Goal: Task Accomplishment & Management: Use online tool/utility

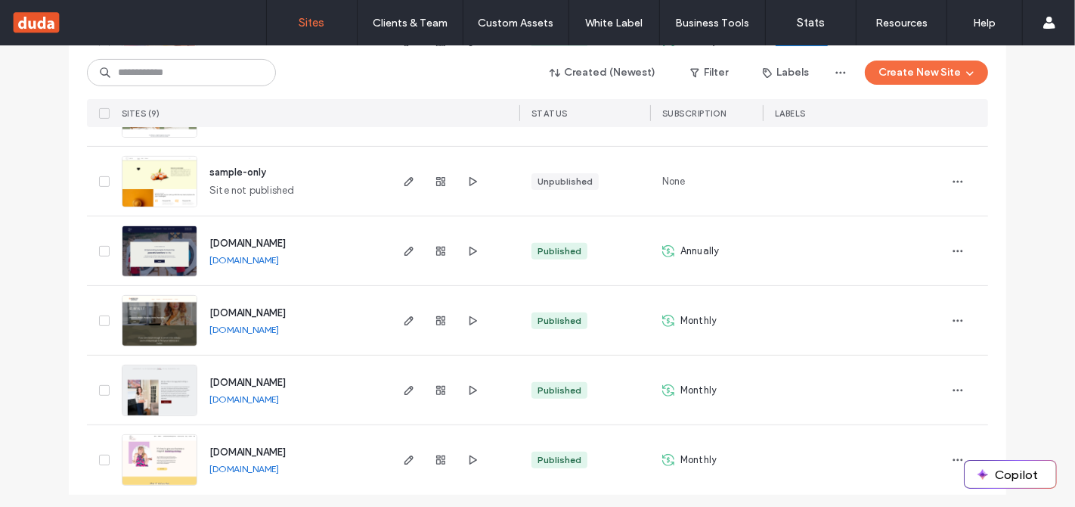
scroll to position [434, 0]
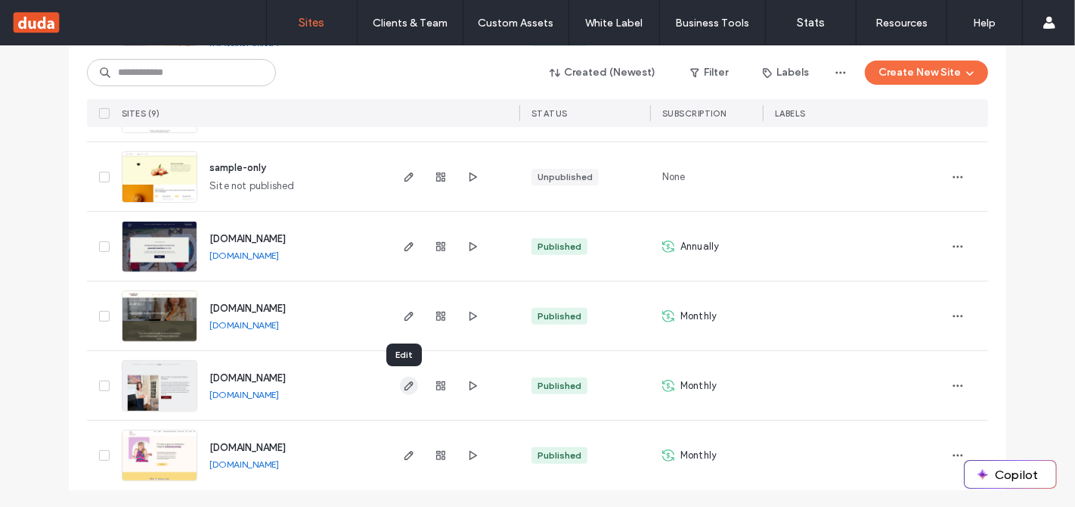
click at [404, 384] on use "button" at bounding box center [408, 385] width 9 height 9
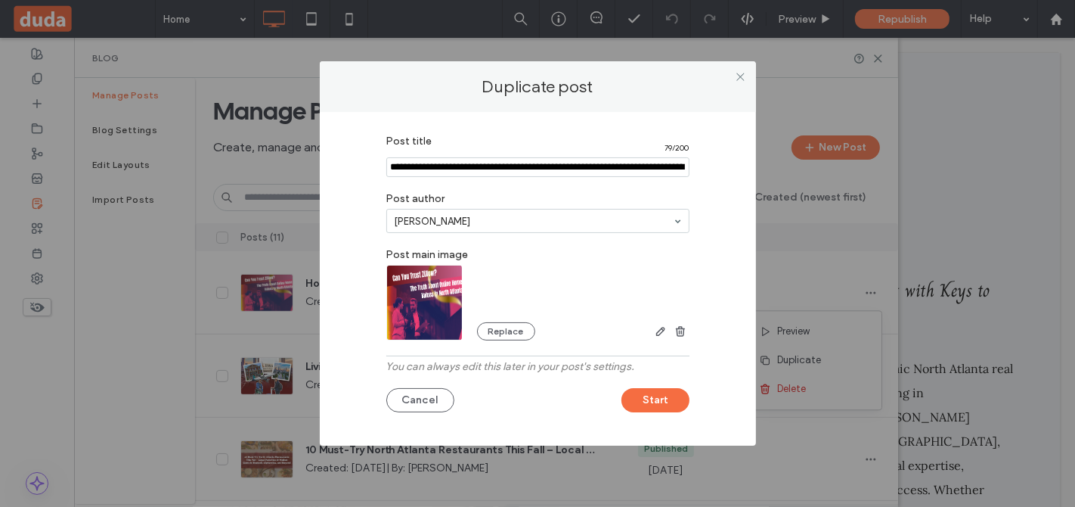
click at [442, 158] on input "Post title" at bounding box center [537, 167] width 303 height 20
paste input "**********"
type input "**********"
click at [518, 329] on button "Replace" at bounding box center [506, 332] width 58 height 18
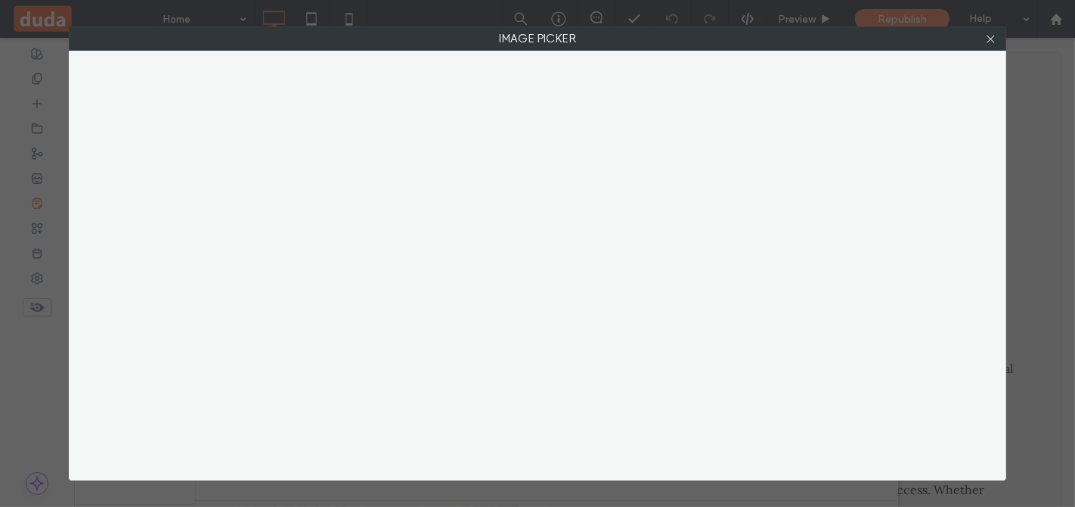
scroll to position [0, 0]
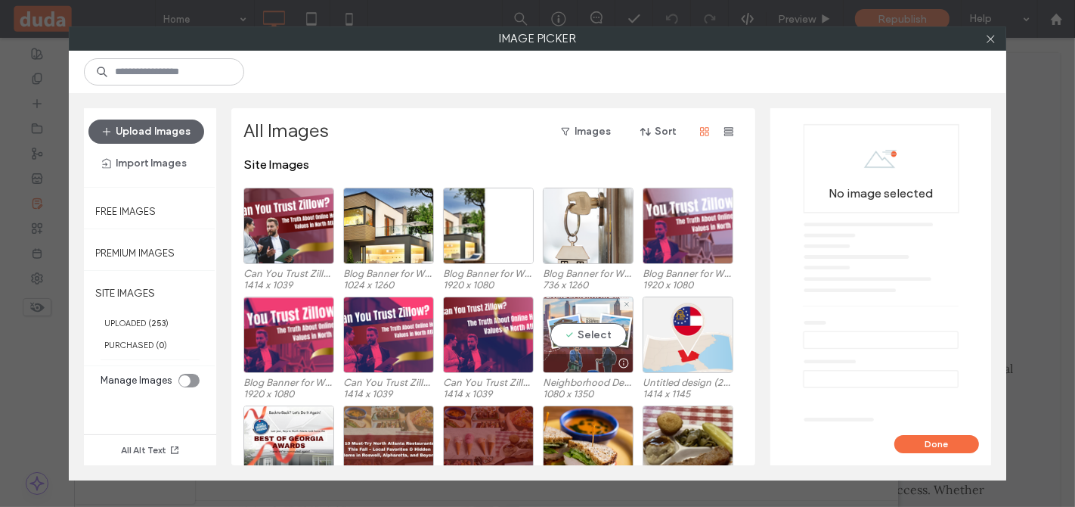
click at [593, 335] on div "Select" at bounding box center [588, 334] width 91 height 76
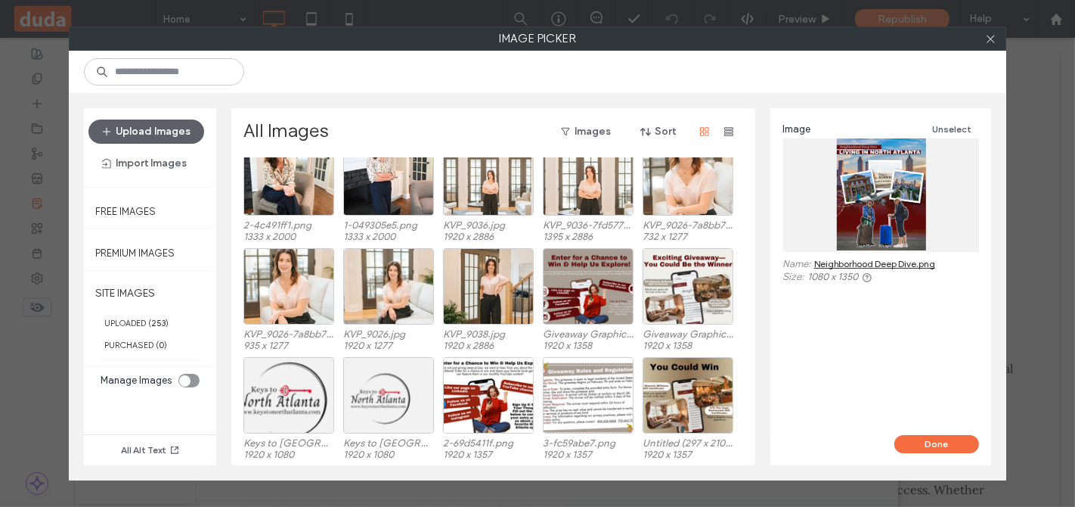
scroll to position [703, 0]
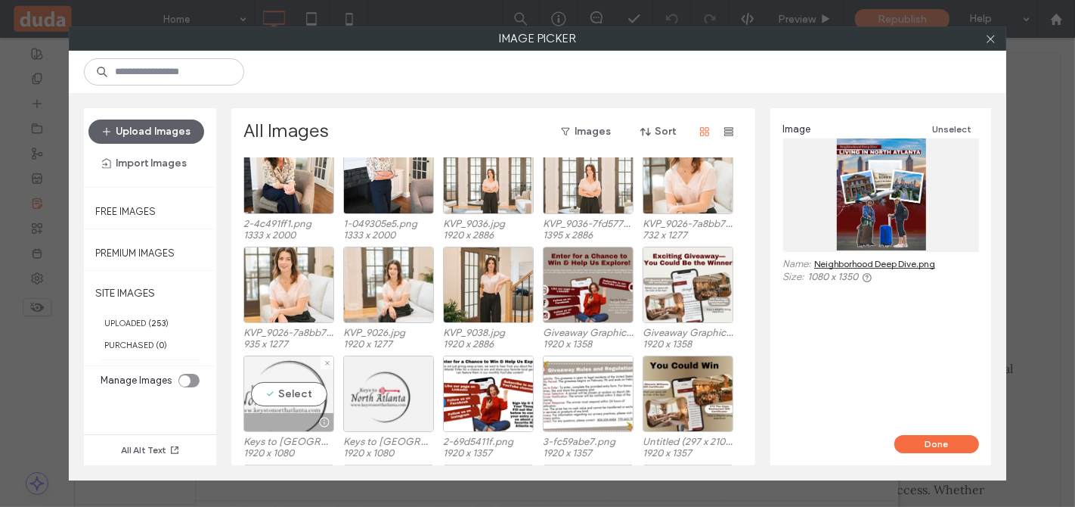
click at [287, 396] on div "Select" at bounding box center [288, 393] width 91 height 76
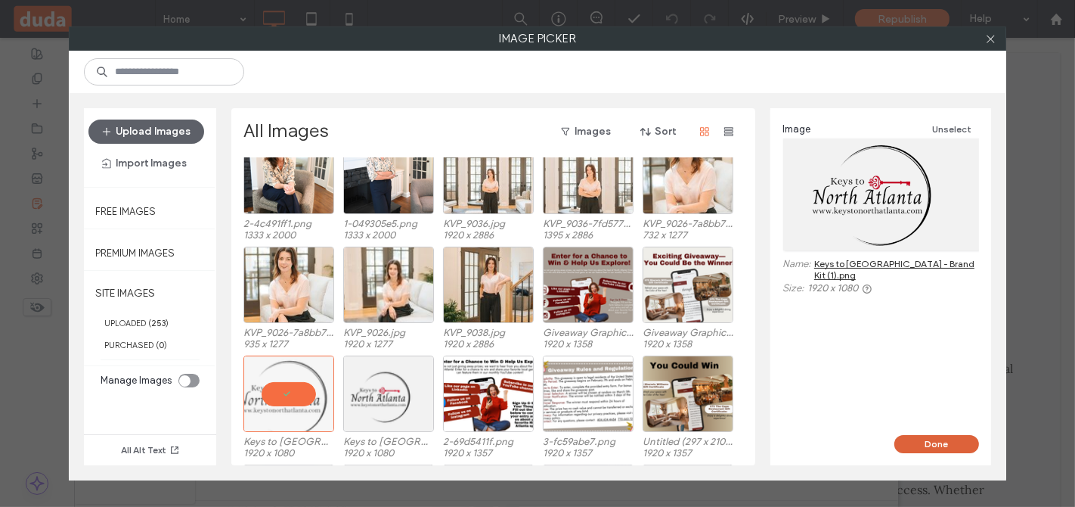
click at [935, 438] on button "Done" at bounding box center [936, 444] width 85 height 18
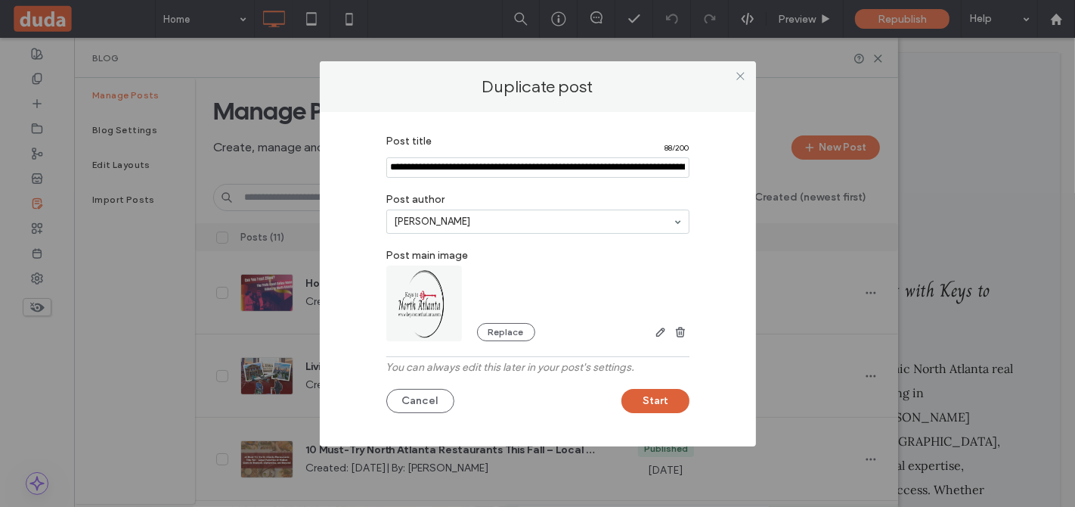
click at [661, 403] on button "Start" at bounding box center [655, 401] width 68 height 24
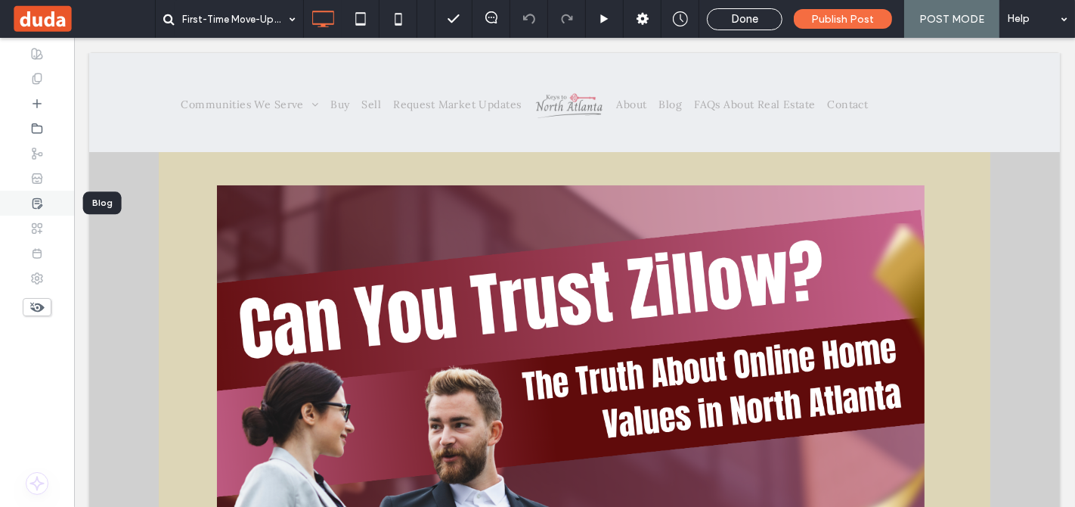
click at [48, 204] on div at bounding box center [37, 203] width 74 height 25
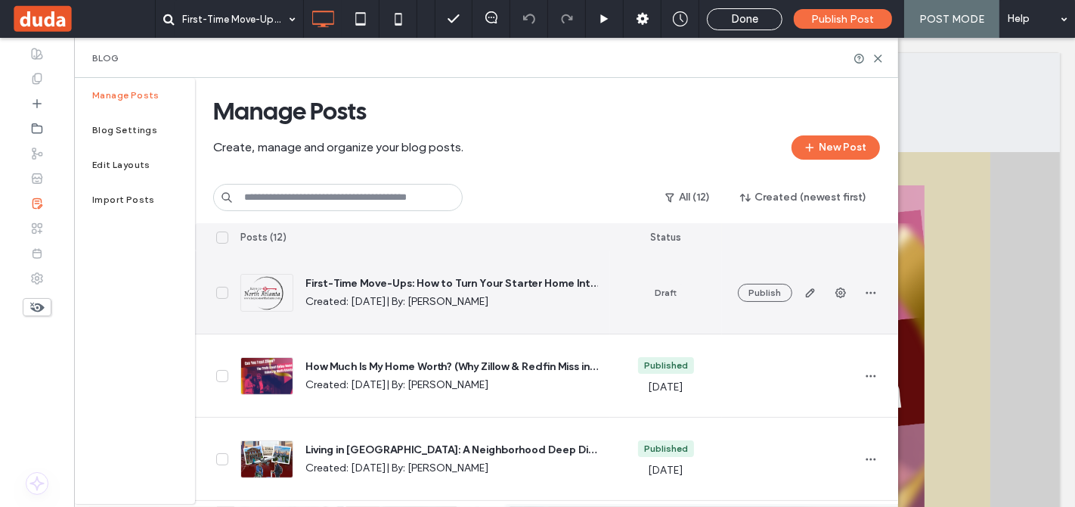
click at [811, 300] on span "button" at bounding box center [810, 292] width 24 height 24
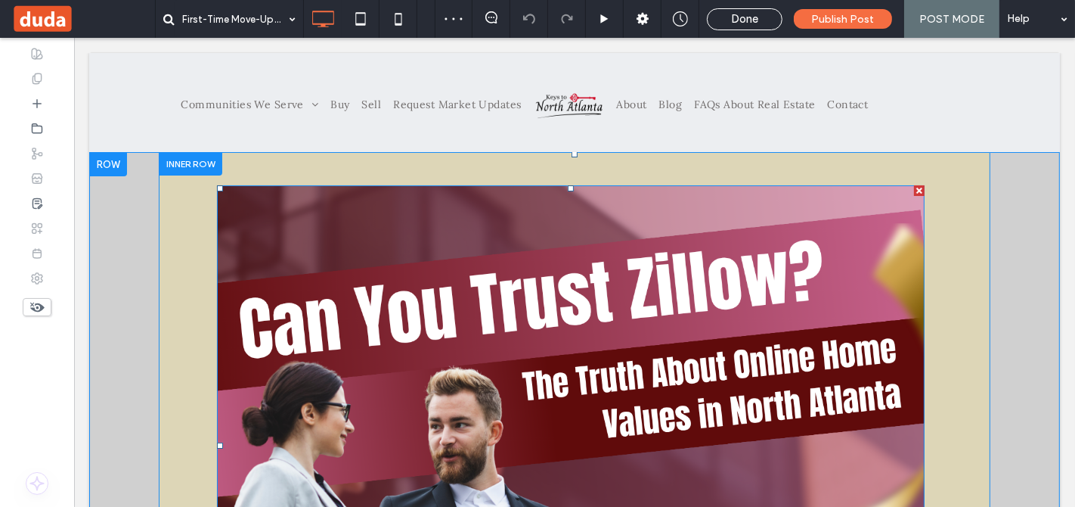
click at [913, 189] on div at bounding box center [918, 190] width 11 height 11
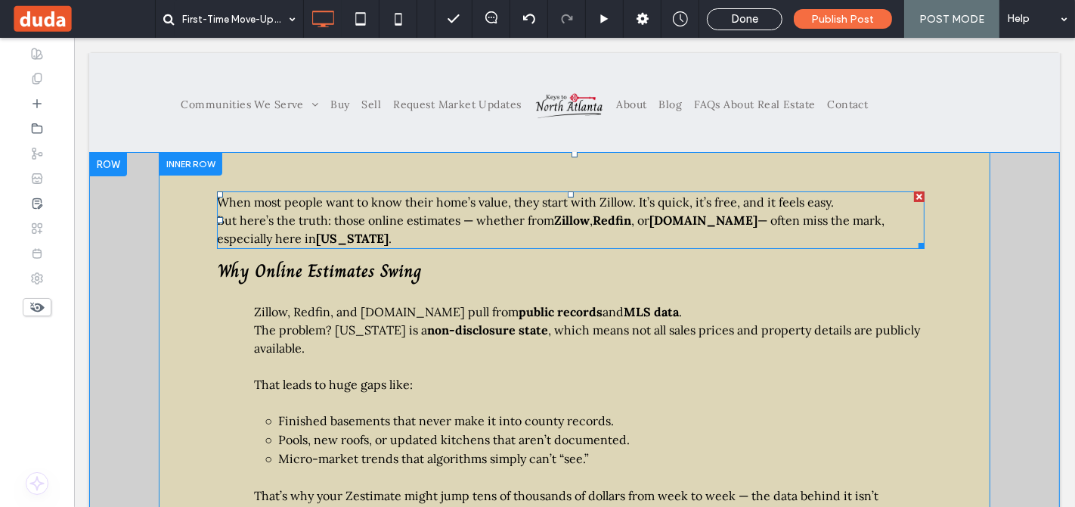
click at [913, 199] on div at bounding box center [918, 196] width 11 height 11
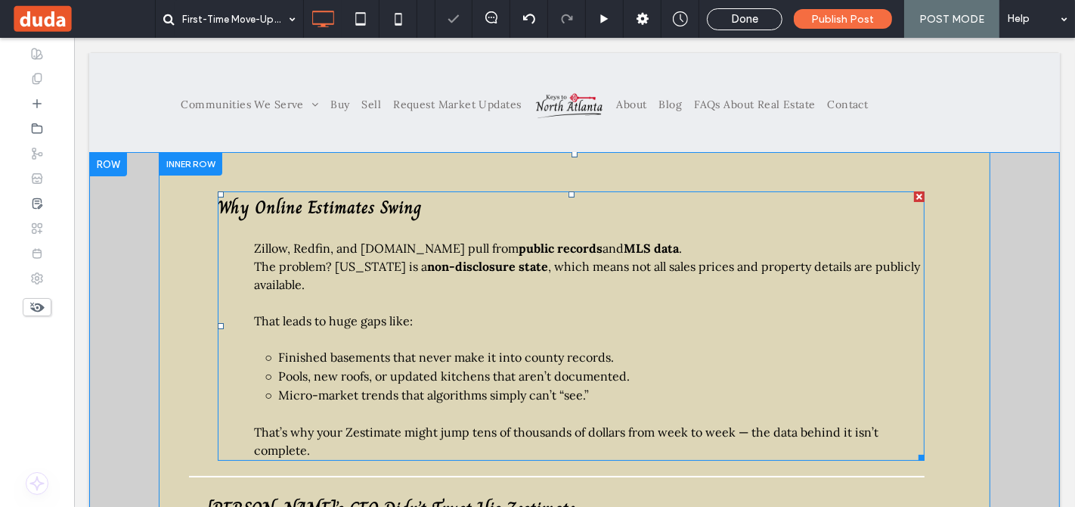
click at [914, 197] on div at bounding box center [918, 196] width 11 height 11
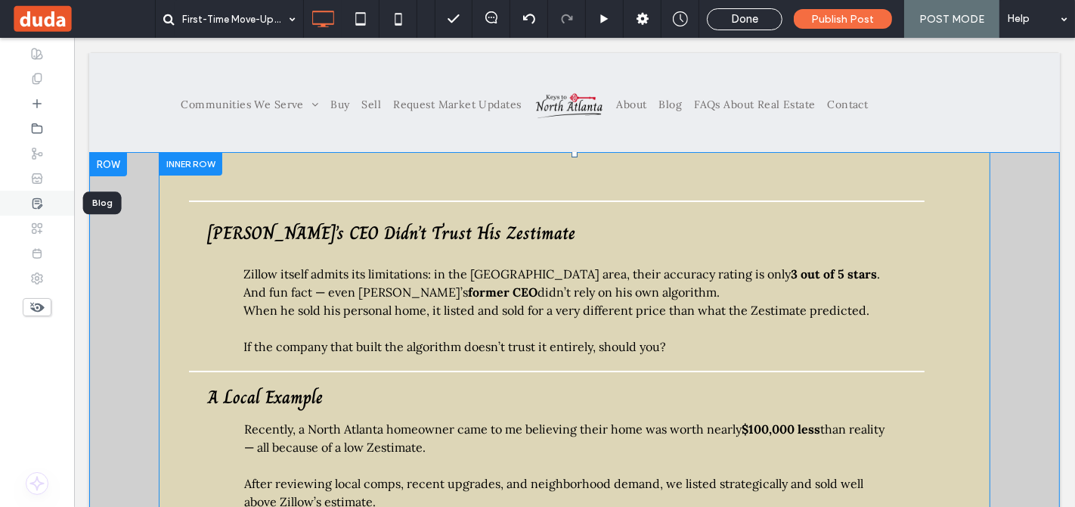
click at [29, 200] on div at bounding box center [37, 203] width 74 height 25
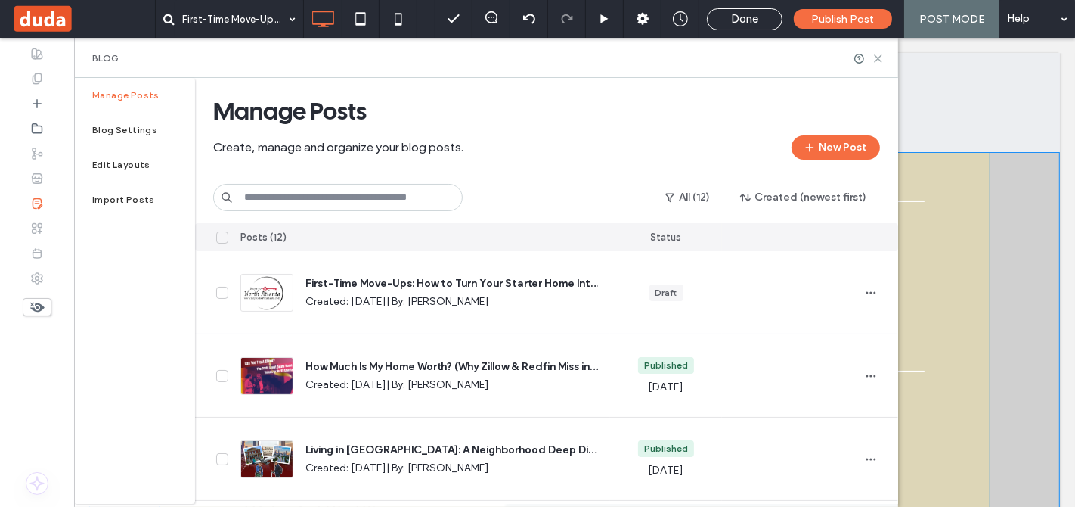
click at [875, 54] on icon at bounding box center [877, 58] width 11 height 11
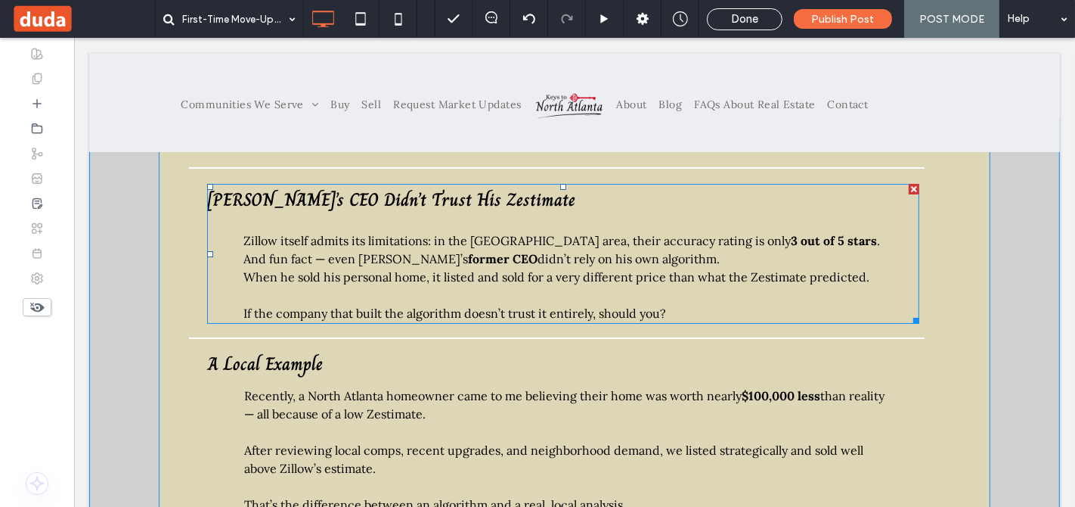
scroll to position [35, 0]
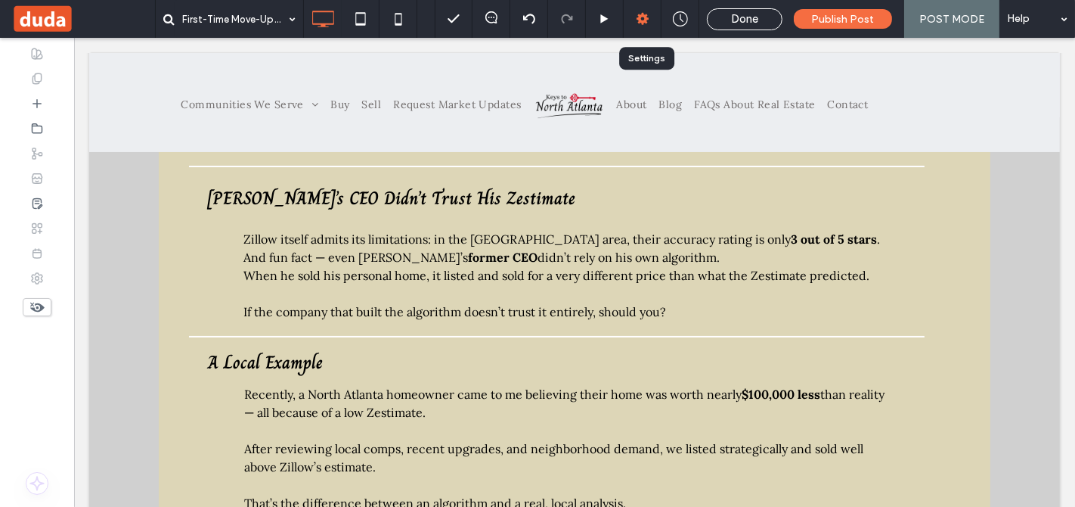
click at [640, 17] on icon at bounding box center [642, 18] width 15 height 15
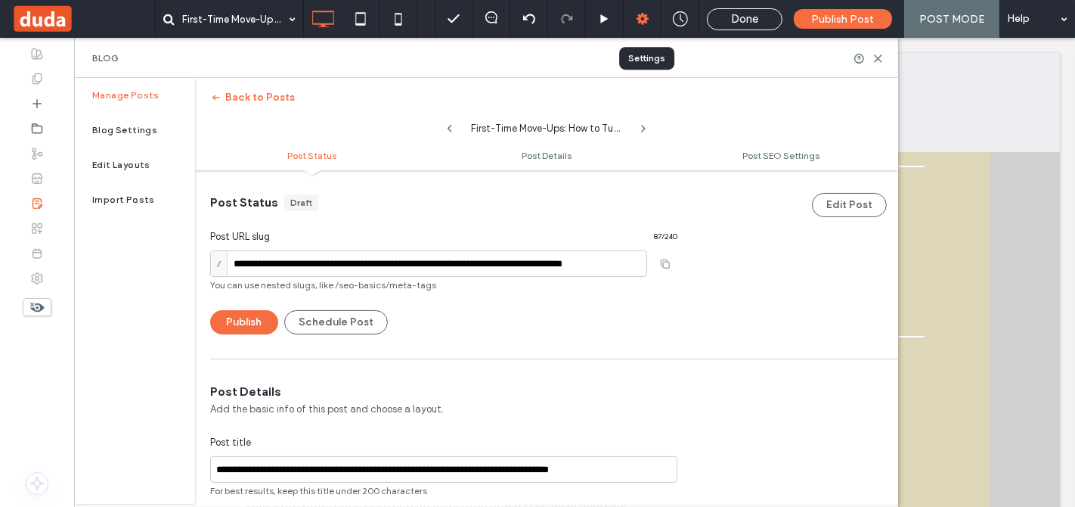
scroll to position [0, 0]
click at [779, 150] on span "Post SEO Settings" at bounding box center [780, 155] width 77 height 11
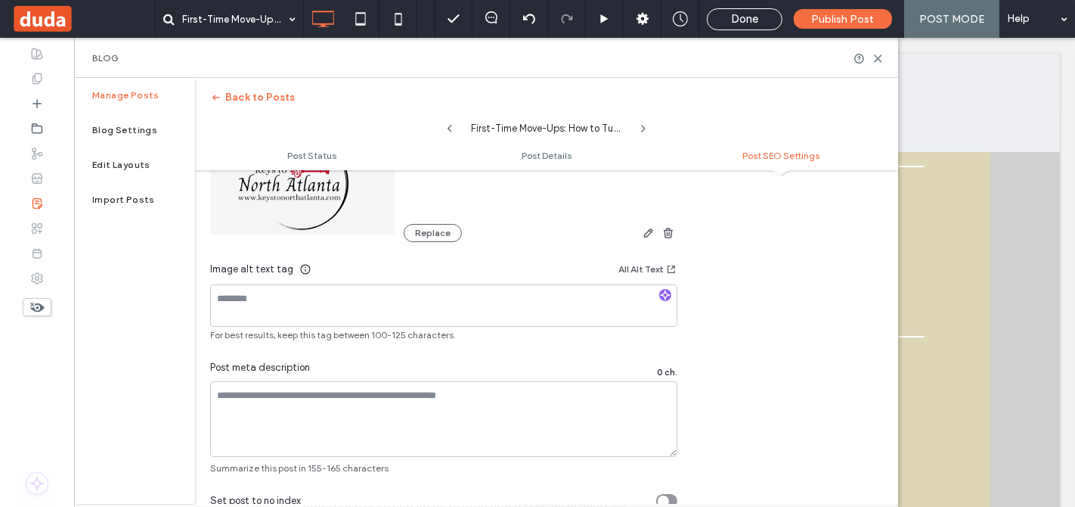
scroll to position [1015, 0]
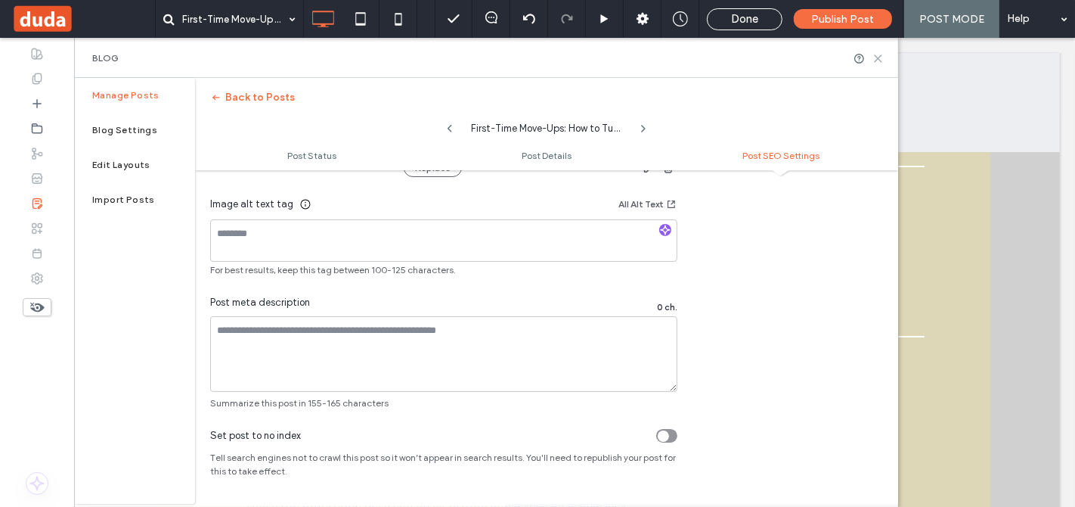
click at [875, 61] on use at bounding box center [878, 58] width 7 height 7
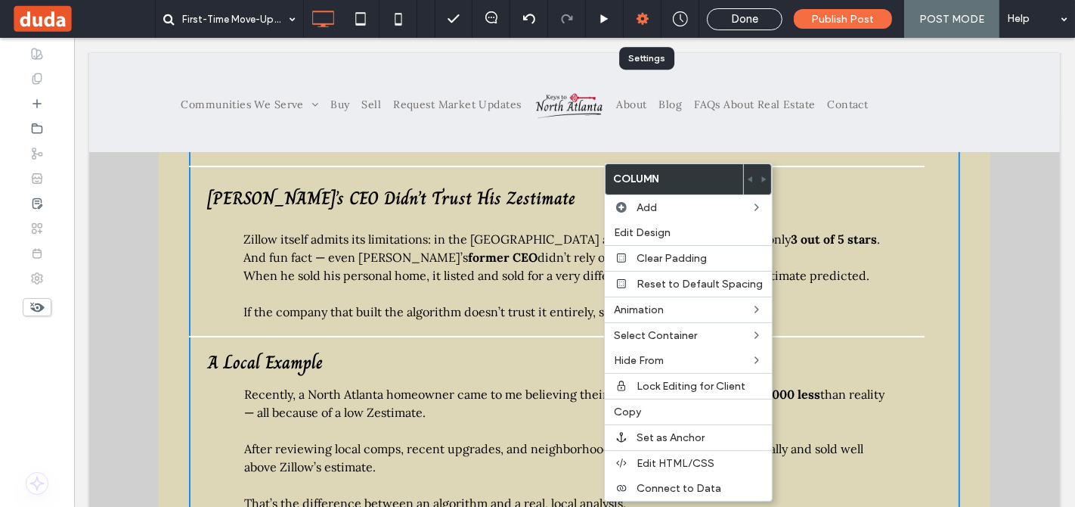
click at [628, 33] on div at bounding box center [643, 19] width 38 height 38
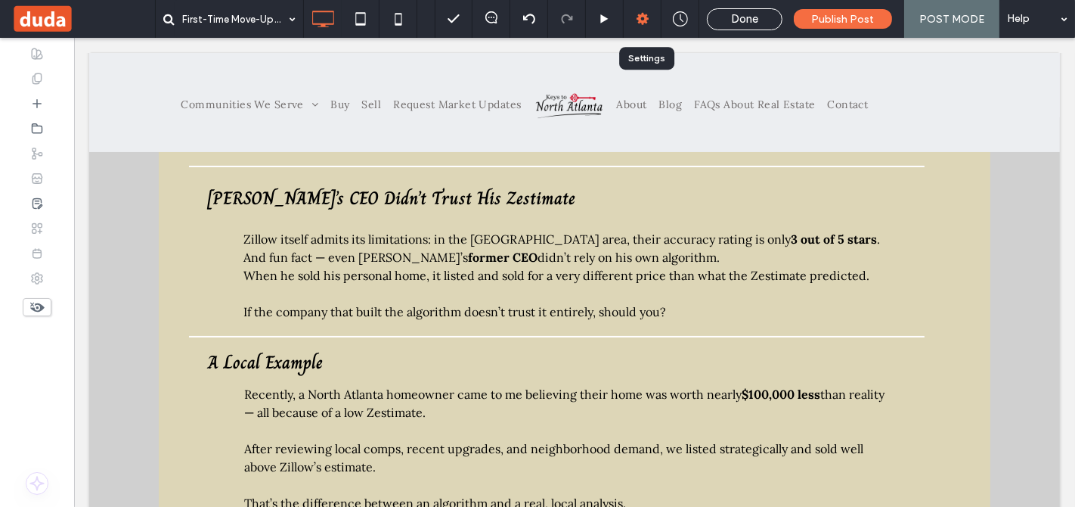
click at [642, 24] on icon at bounding box center [642, 18] width 15 height 15
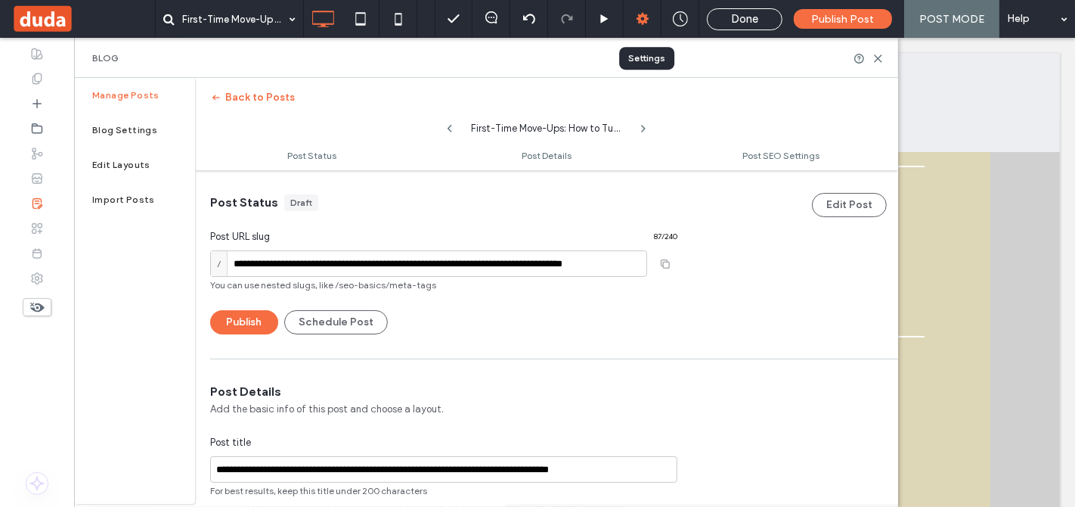
scroll to position [0, 0]
click at [750, 153] on span "Post SEO Settings" at bounding box center [780, 155] width 77 height 11
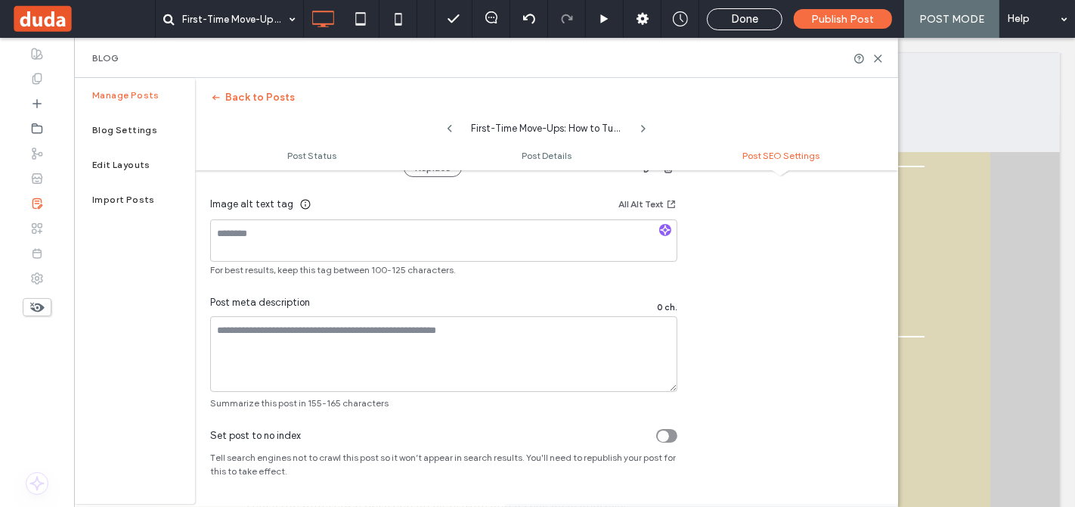
scroll to position [1015, 0]
drag, startPoint x: 877, startPoint y: 54, endPoint x: 546, endPoint y: 273, distance: 396.7
click at [877, 54] on icon at bounding box center [877, 58] width 11 height 11
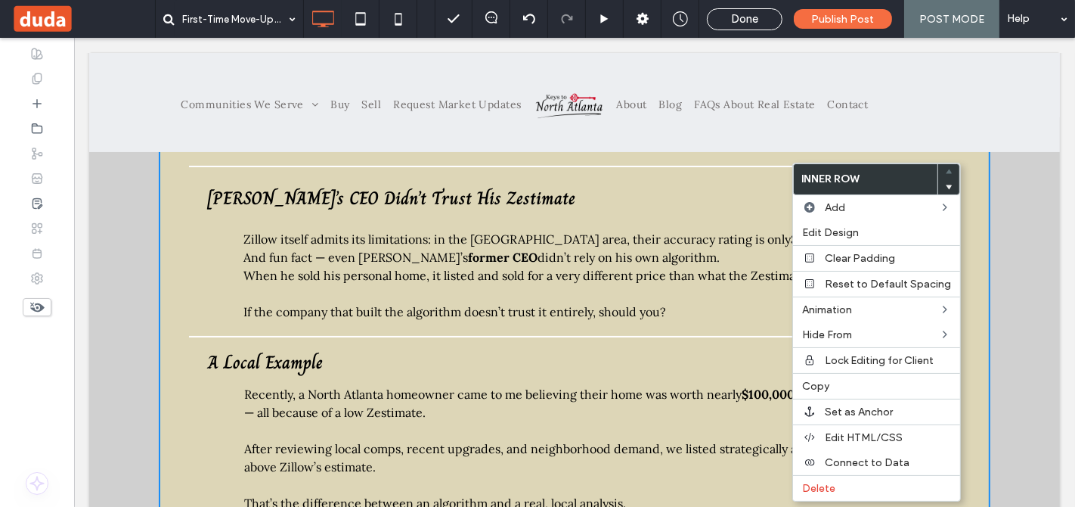
click at [733, 251] on p "Zillow itself admits its limitations: in the [GEOGRAPHIC_DATA] area, their accu…" at bounding box center [562, 248] width 712 height 73
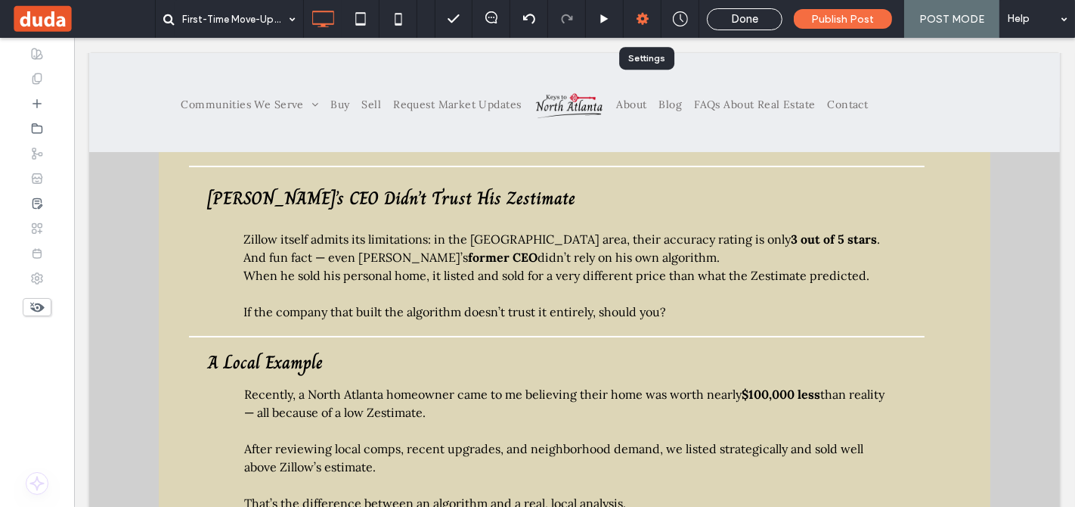
click at [643, 14] on icon at bounding box center [642, 18] width 15 height 15
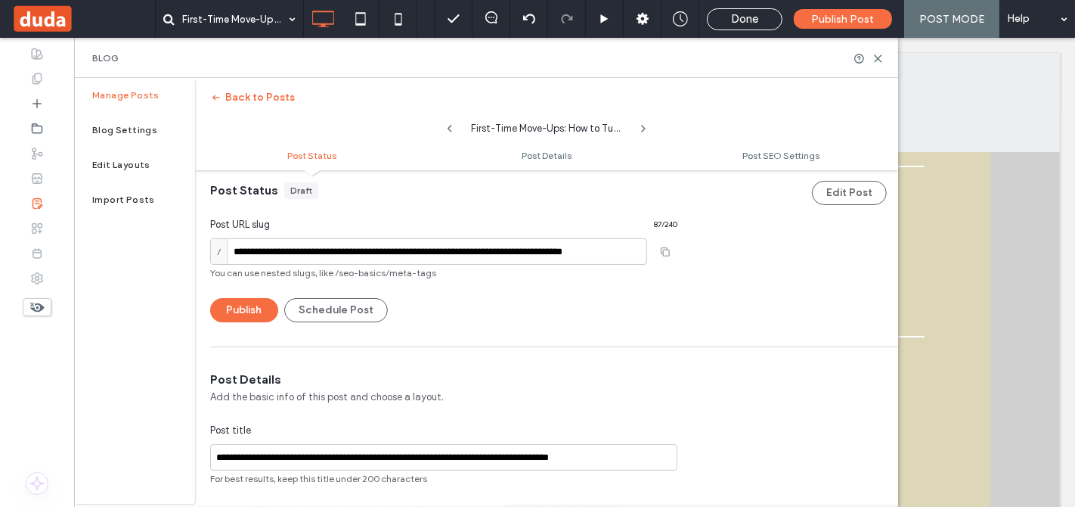
scroll to position [0, 0]
